Goal: Find specific page/section: Find specific page/section

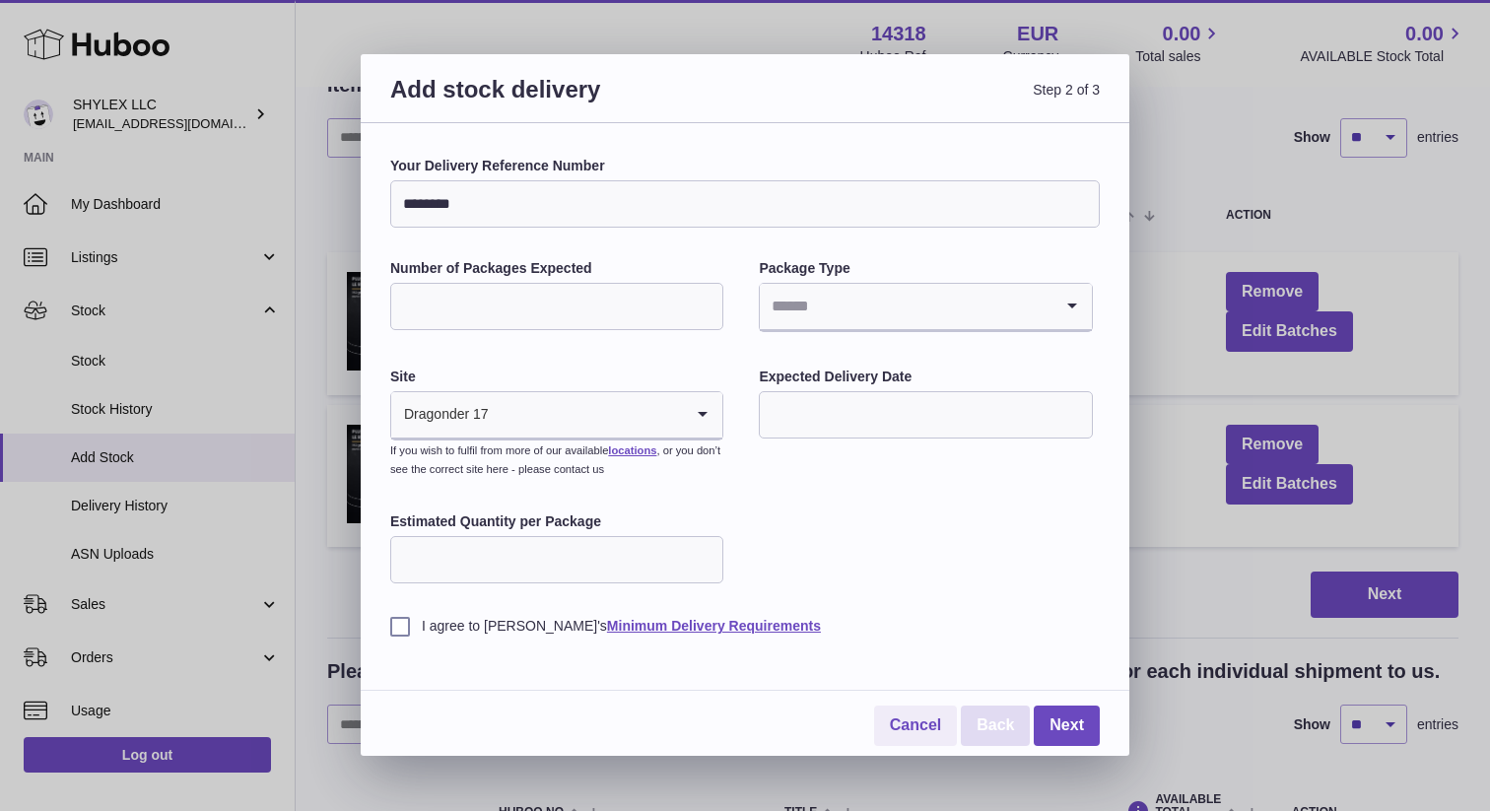
click at [972, 728] on link "Back" at bounding box center [995, 726] width 69 height 40
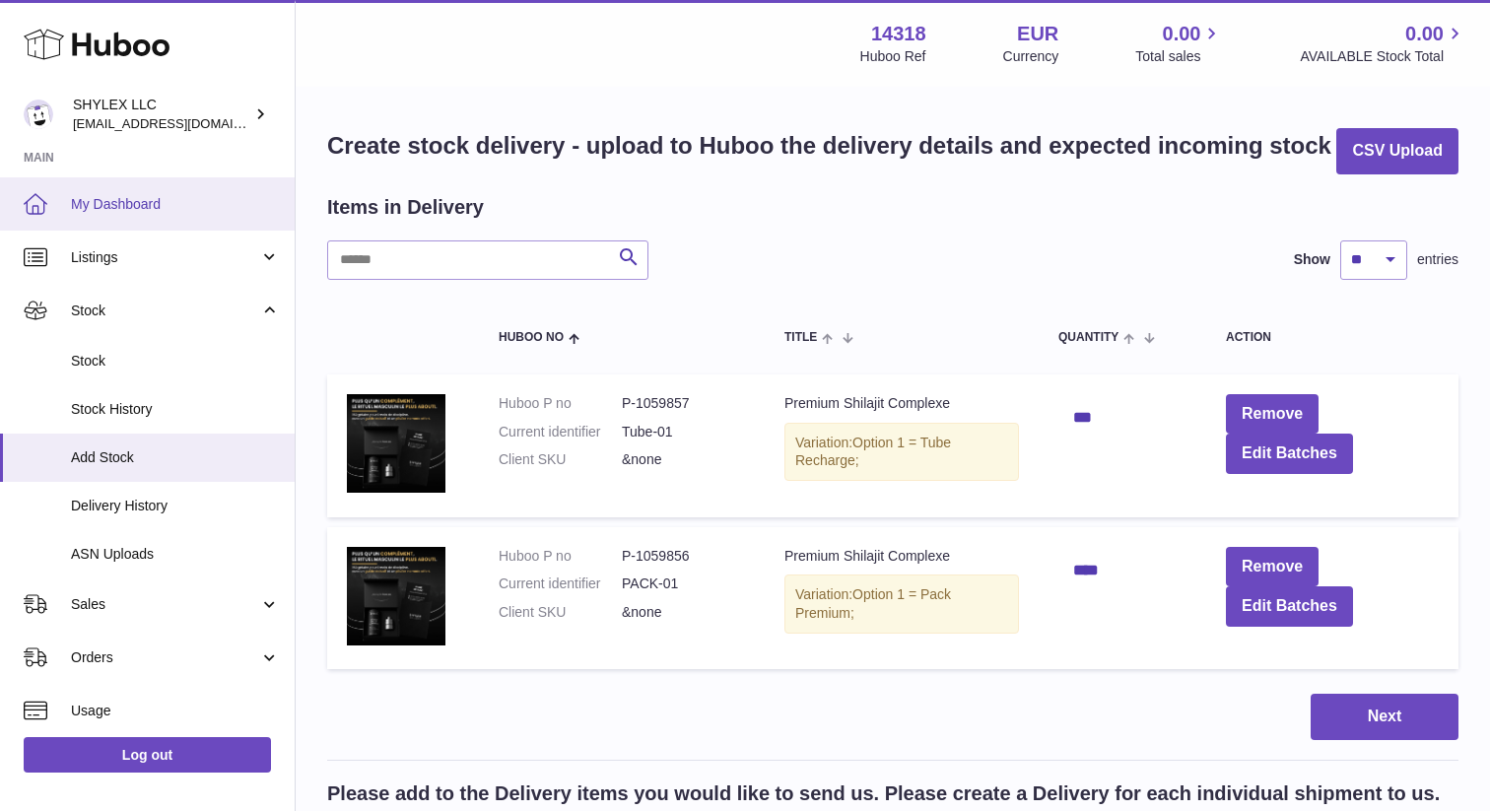
click at [78, 191] on link "My Dashboard" at bounding box center [147, 203] width 295 height 53
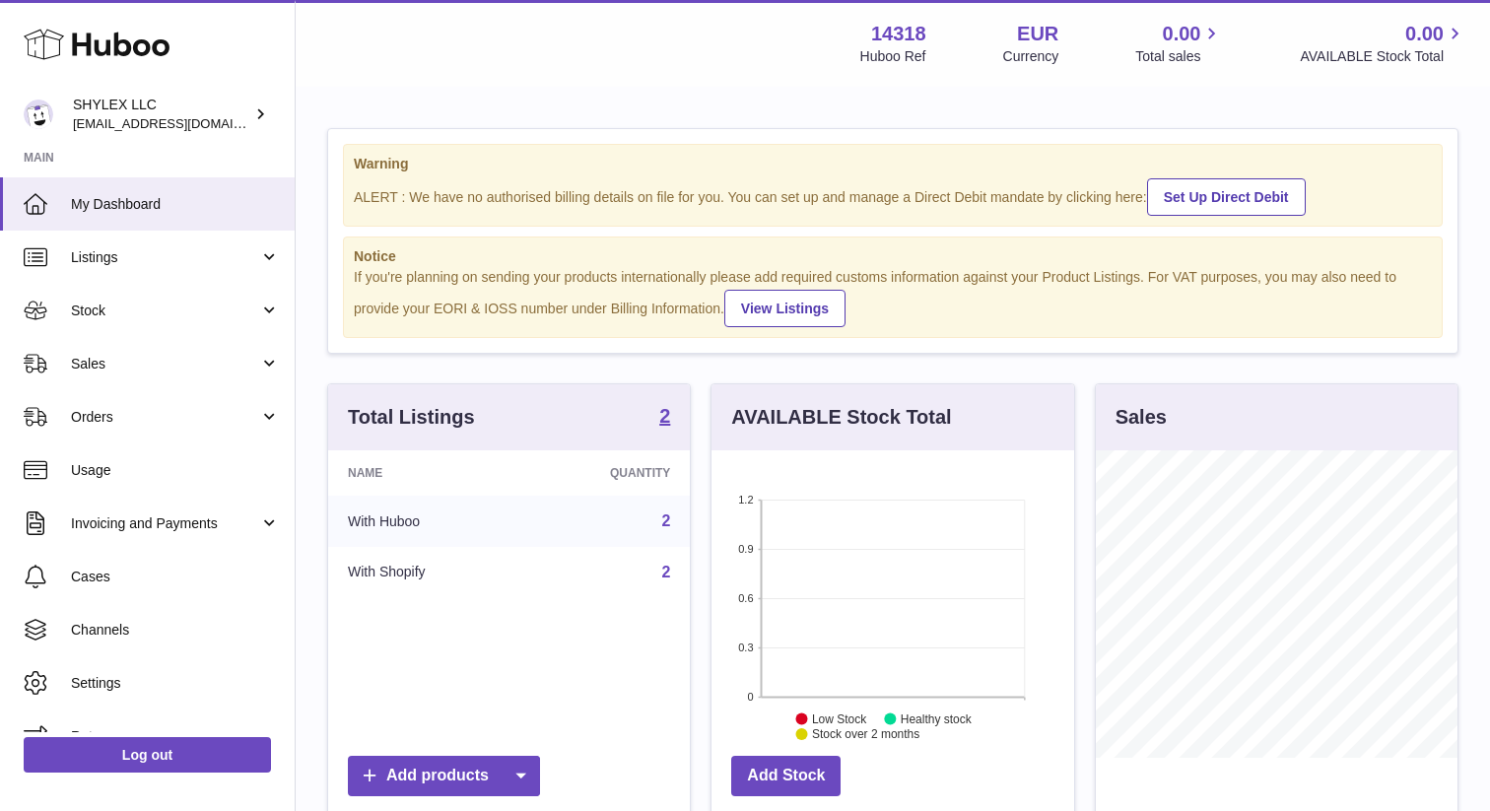
scroll to position [308, 362]
click at [749, 309] on link "View Listings" at bounding box center [784, 308] width 121 height 37
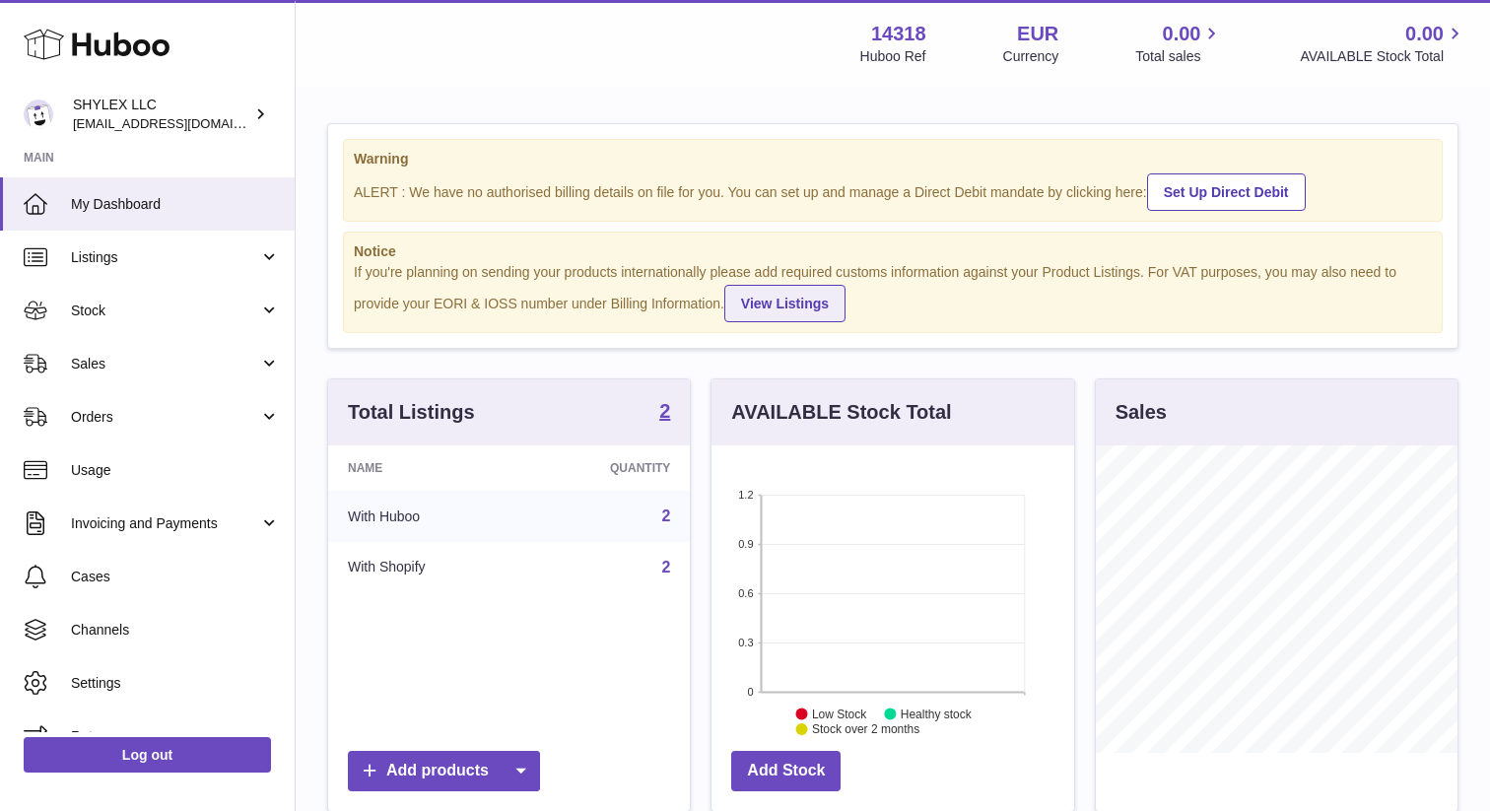
scroll to position [0, 0]
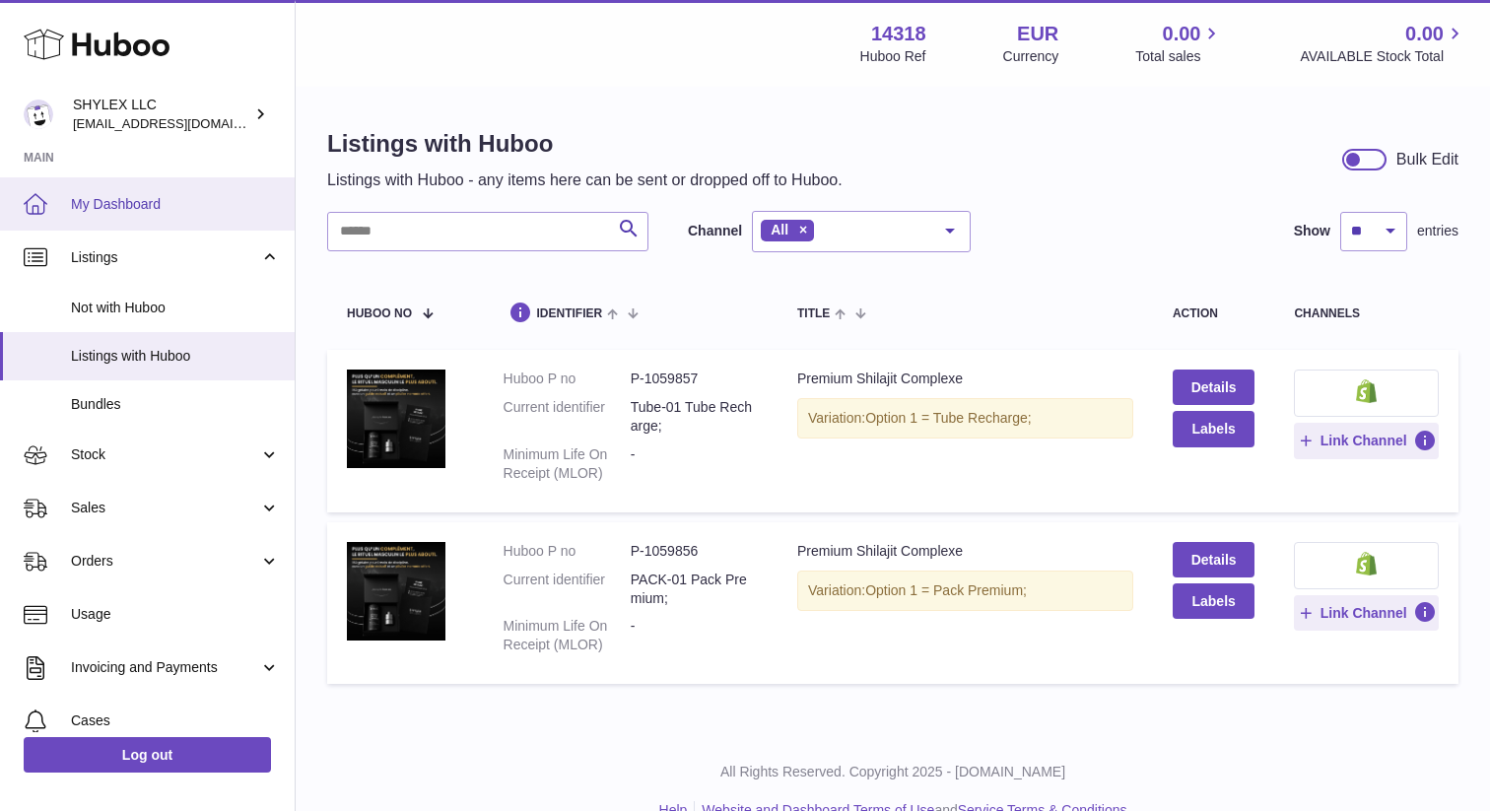
click at [91, 200] on span "My Dashboard" at bounding box center [175, 204] width 209 height 19
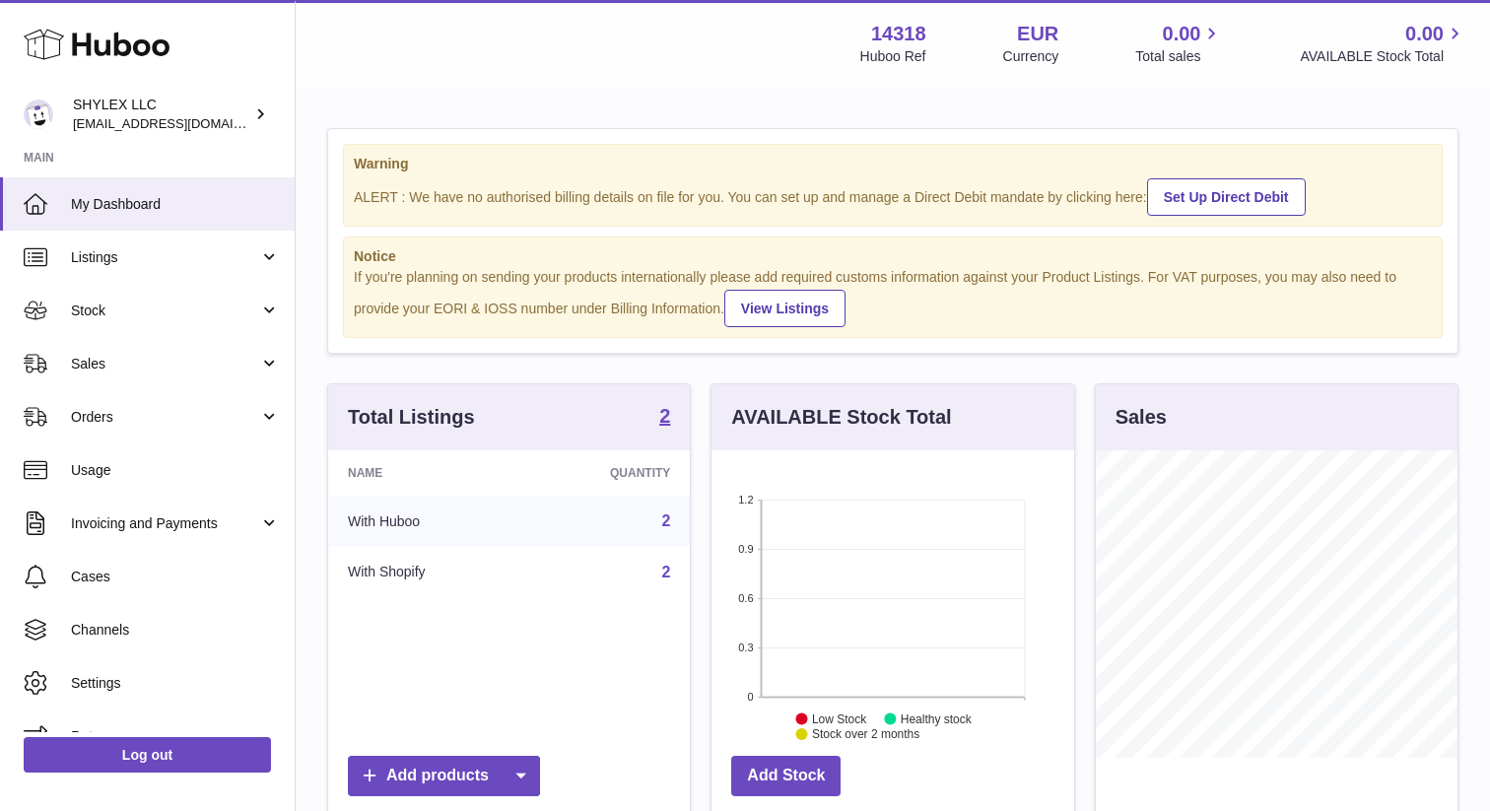
scroll to position [308, 362]
click at [197, 246] on link "Listings" at bounding box center [147, 257] width 295 height 53
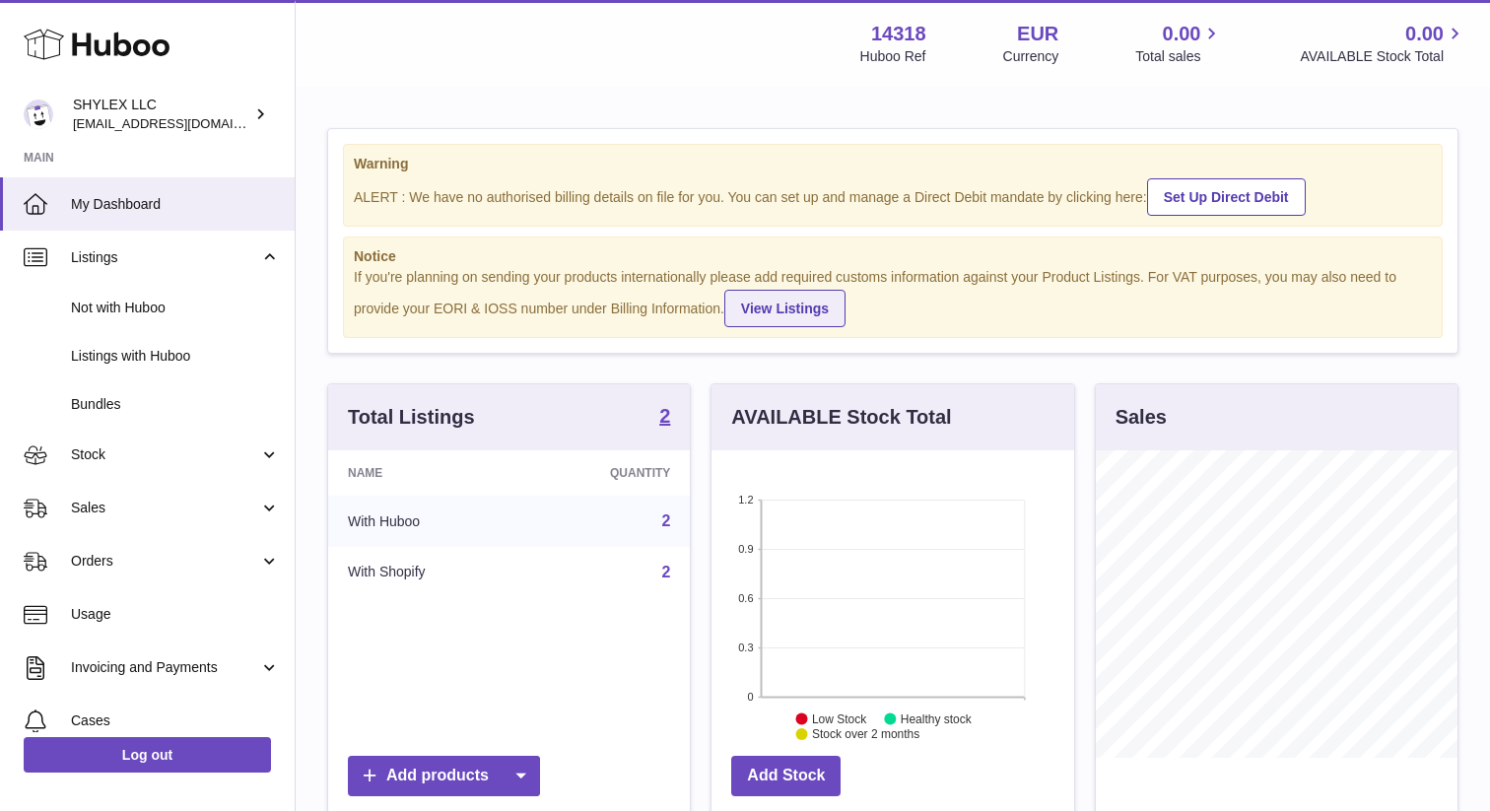
click at [754, 305] on link "View Listings" at bounding box center [784, 308] width 121 height 37
